Goal: Task Accomplishment & Management: Manage account settings

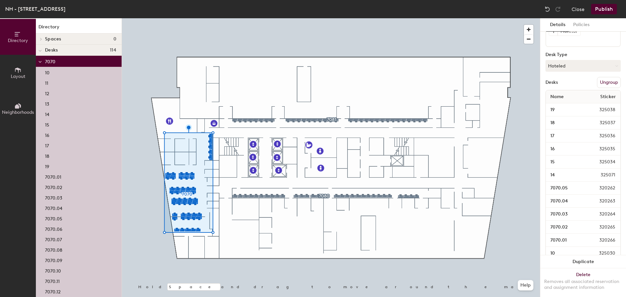
scroll to position [66, 0]
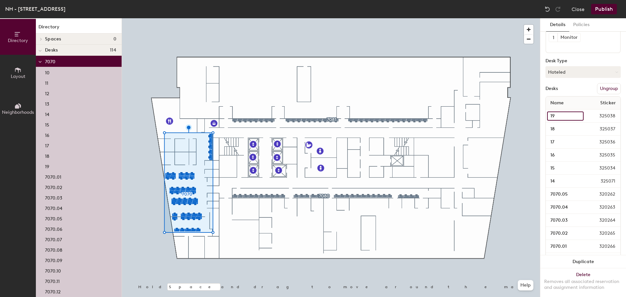
click at [573, 117] on input "19" at bounding box center [565, 115] width 36 height 9
type input "7070.19"
click at [573, 129] on input "18" at bounding box center [565, 128] width 37 height 9
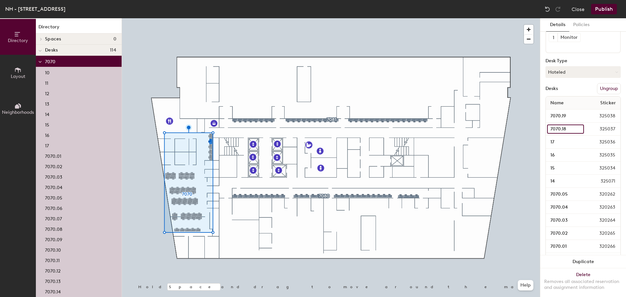
type input "7070.18"
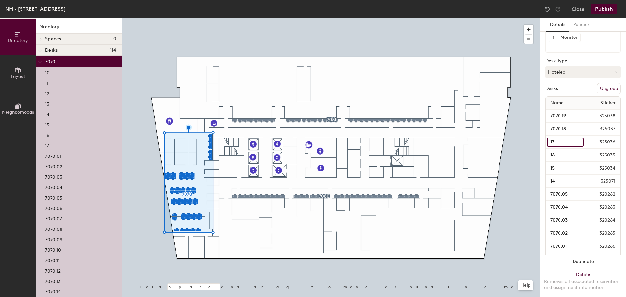
click at [574, 140] on input "17" at bounding box center [565, 141] width 36 height 9
type input "7070.17"
click at [557, 154] on input "16" at bounding box center [565, 155] width 36 height 9
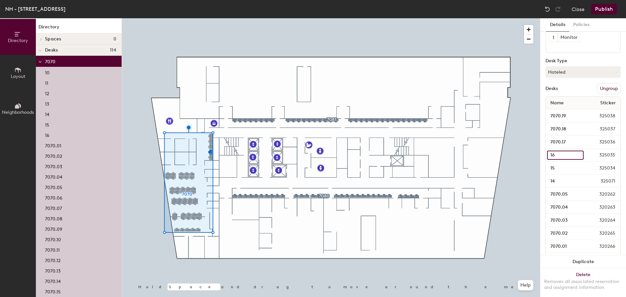
click at [574, 155] on input "16" at bounding box center [565, 155] width 36 height 9
click at [566, 166] on input "15" at bounding box center [565, 168] width 36 height 9
click at [574, 154] on input "16" at bounding box center [565, 155] width 36 height 9
type input "7070.16"
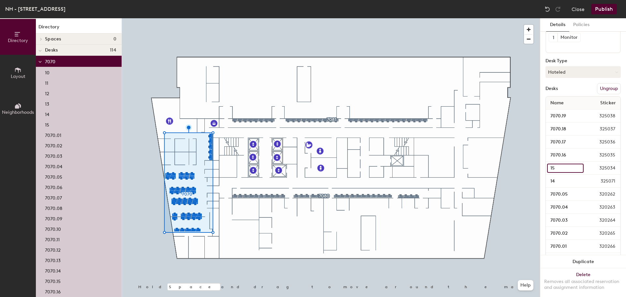
click at [572, 168] on input "15" at bounding box center [565, 168] width 36 height 9
type input "7070.15"
click at [563, 181] on input "14" at bounding box center [566, 181] width 38 height 9
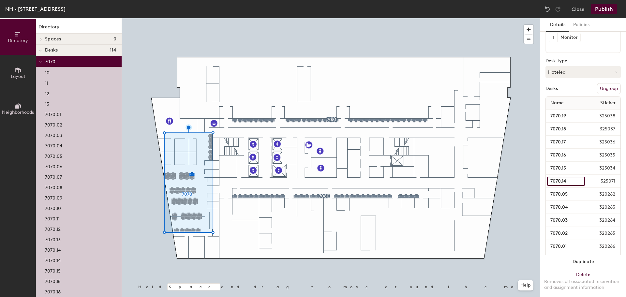
type input "7070.14"
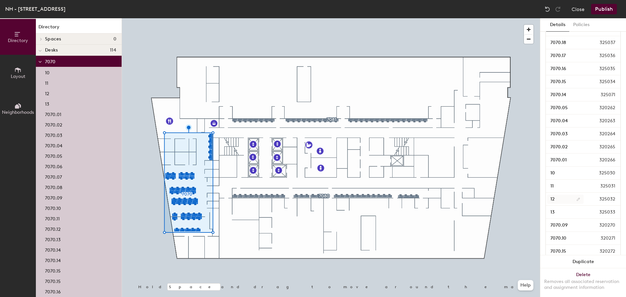
scroll to position [164, 0]
click at [573, 162] on input "10" at bounding box center [565, 161] width 36 height 9
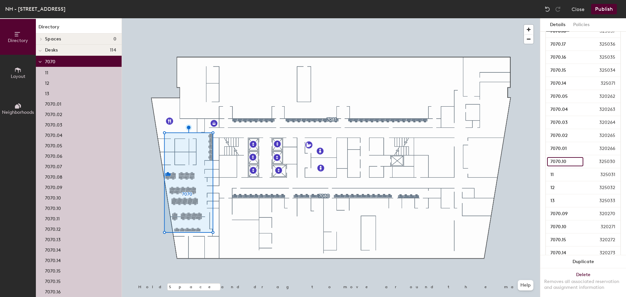
type input "7070.10"
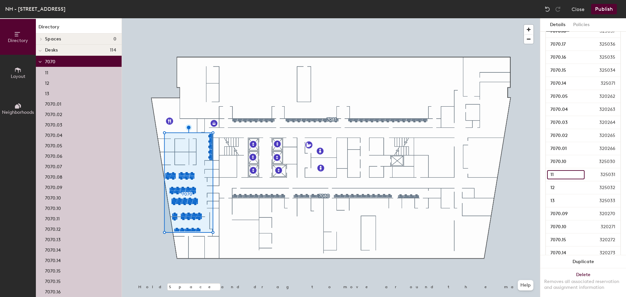
click at [575, 175] on input "11" at bounding box center [565, 174] width 37 height 9
type input "7070.11"
click at [560, 186] on input "12" at bounding box center [565, 187] width 36 height 9
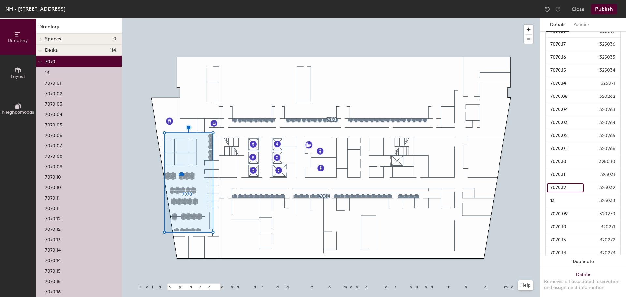
type input "7070.12"
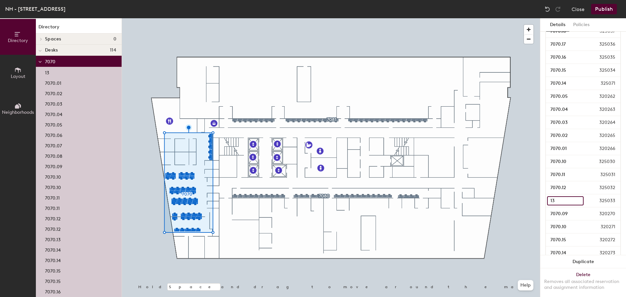
click at [574, 201] on input "13" at bounding box center [565, 200] width 36 height 9
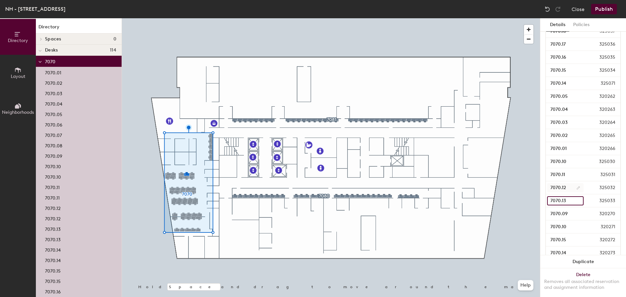
type input "7070.13"
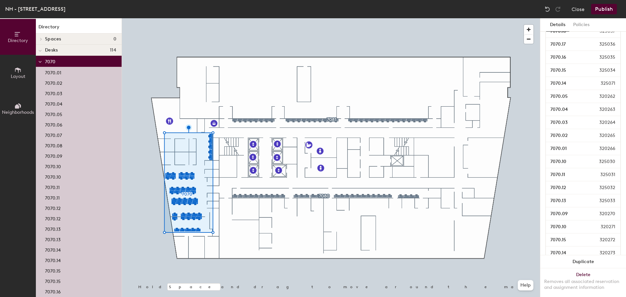
click at [604, 10] on button "Publish" at bounding box center [604, 9] width 26 height 10
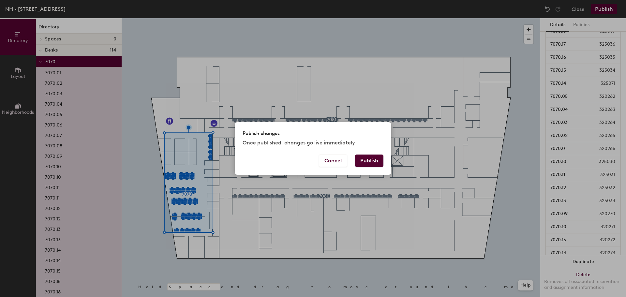
click at [367, 159] on button "Publish" at bounding box center [369, 160] width 28 height 12
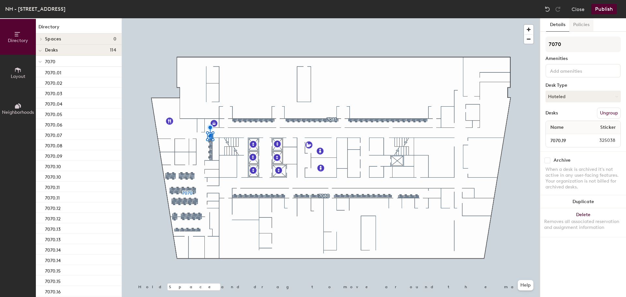
click at [583, 23] on button "Policies" at bounding box center [581, 24] width 24 height 13
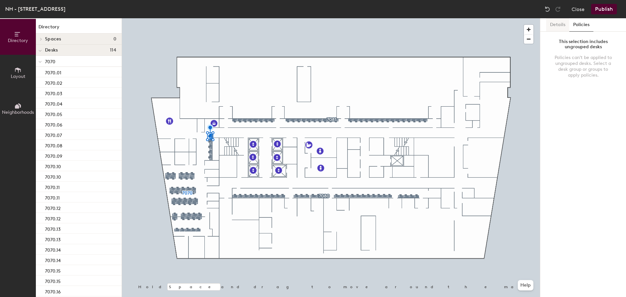
click at [557, 23] on button "Details" at bounding box center [557, 24] width 23 height 13
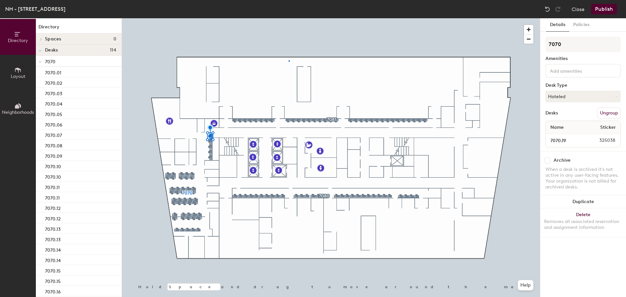
click at [288, 18] on div at bounding box center [331, 18] width 418 height 0
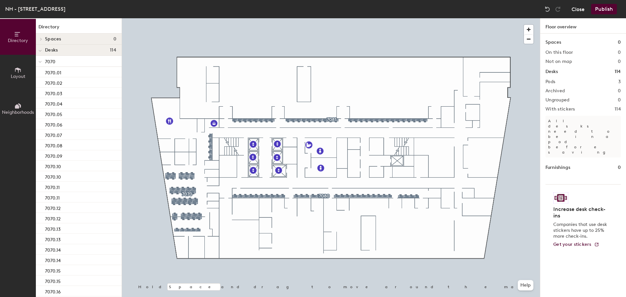
click at [579, 9] on button "Close" at bounding box center [577, 9] width 13 height 10
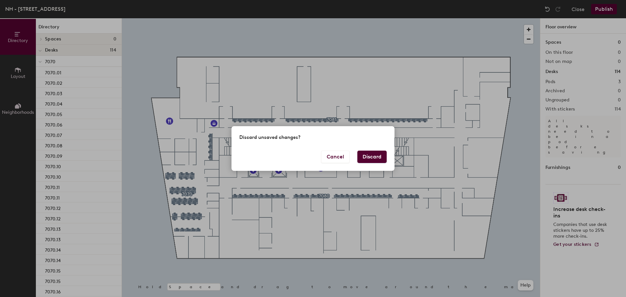
click at [361, 157] on button "Discard" at bounding box center [371, 157] width 29 height 12
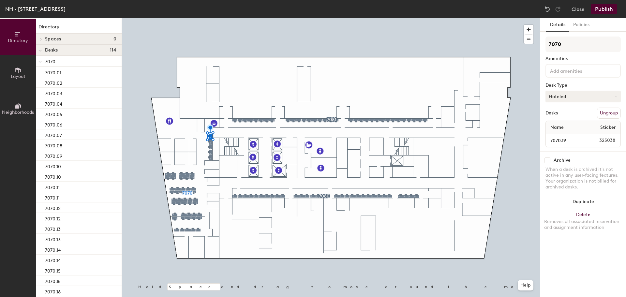
click at [571, 95] on button "Hoteled" at bounding box center [582, 97] width 75 height 12
click at [576, 10] on button "Close" at bounding box center [577, 9] width 13 height 10
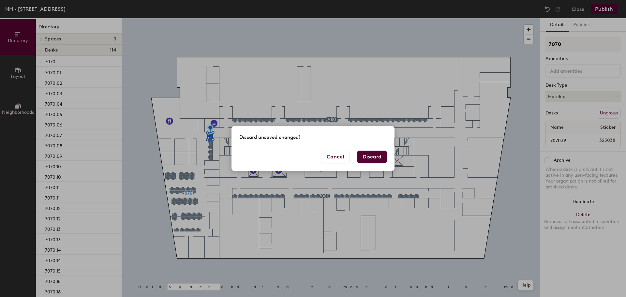
click at [363, 155] on button "Discard" at bounding box center [371, 157] width 29 height 12
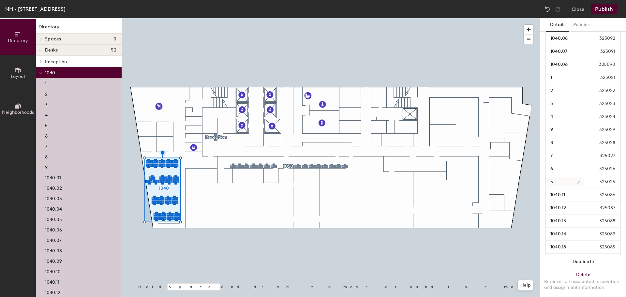
scroll to position [229, 0]
click at [574, 83] on input "1" at bounding box center [565, 83] width 37 height 9
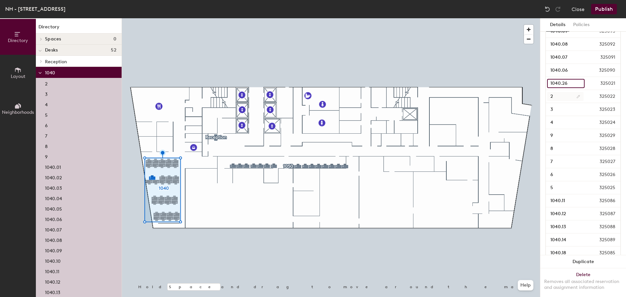
type input "1040.26"
click at [573, 96] on input "2" at bounding box center [565, 96] width 36 height 9
type input "1040.27"
click at [573, 108] on input "3" at bounding box center [565, 109] width 36 height 9
type input "1040.28"
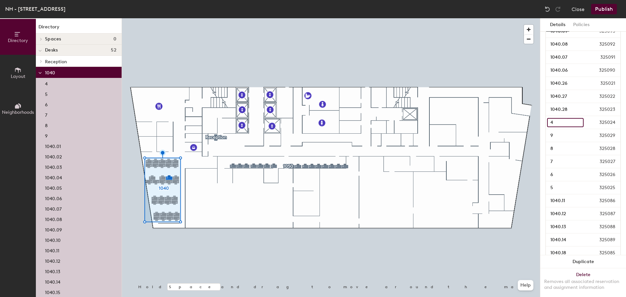
click at [572, 123] on input "4" at bounding box center [565, 122] width 36 height 9
type input "1040.29"
click at [575, 136] on input "9" at bounding box center [565, 135] width 36 height 9
type input "1040.30"
click at [573, 148] on input "8" at bounding box center [565, 148] width 36 height 9
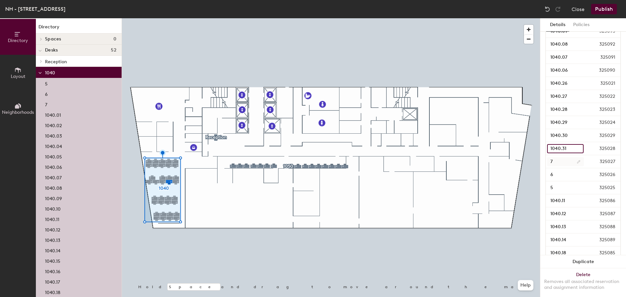
type input "1040.31"
click at [573, 162] on input "7" at bounding box center [565, 161] width 37 height 9
type input "1040.32"
click at [572, 174] on input "6" at bounding box center [565, 174] width 36 height 9
type input "1040.33"
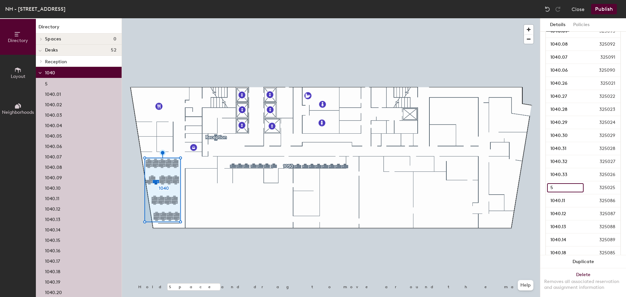
click at [572, 188] on input "5" at bounding box center [565, 187] width 36 height 9
type input "1040.34"
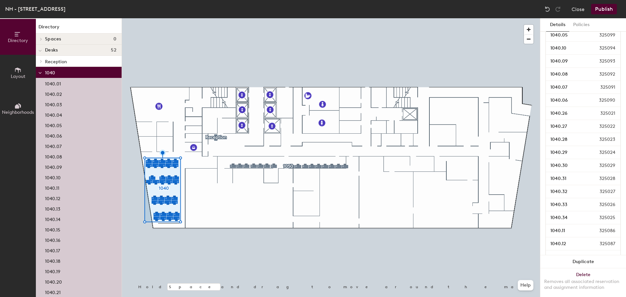
scroll to position [195, 0]
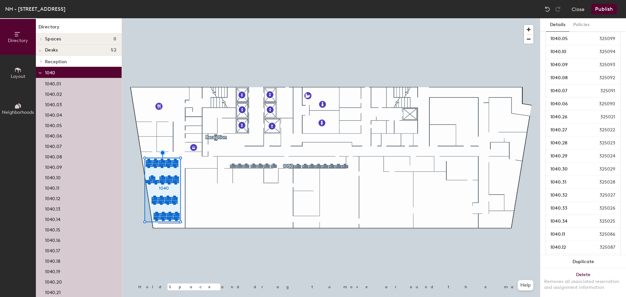
click at [606, 9] on button "Publish" at bounding box center [604, 9] width 26 height 10
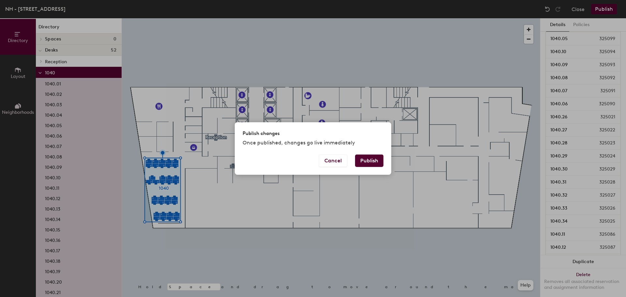
click at [375, 163] on button "Publish" at bounding box center [369, 160] width 28 height 12
